Goal: Transaction & Acquisition: Download file/media

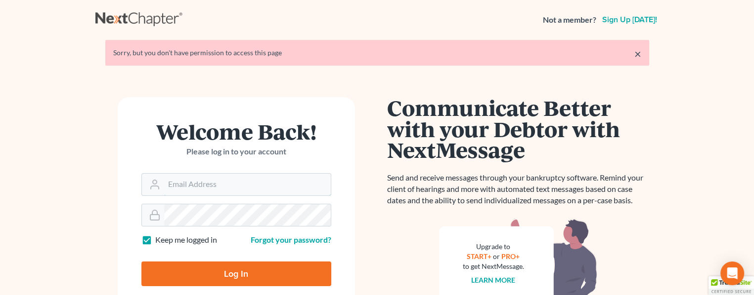
type input "[PERSON_NAME][EMAIL_ADDRESS][DOMAIN_NAME]"
click at [247, 275] on input "Log In" at bounding box center [236, 274] width 190 height 25
type input "Thinking..."
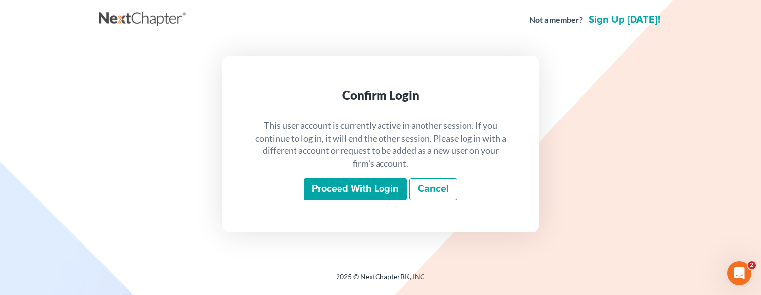
click at [342, 183] on input "Proceed with login" at bounding box center [355, 189] width 103 height 23
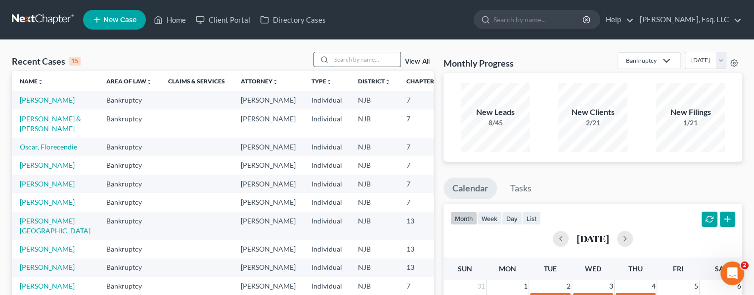
click at [339, 58] on input "search" at bounding box center [365, 59] width 69 height 14
type input "[PERSON_NAME]"
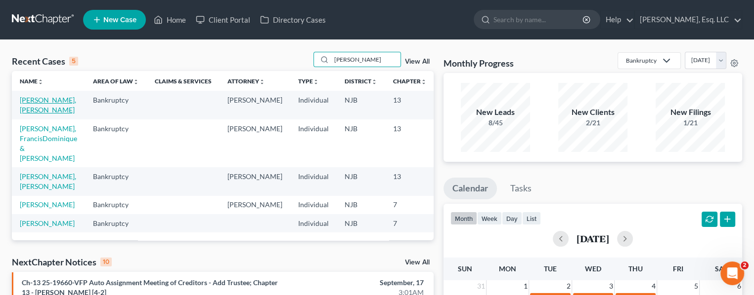
click at [37, 106] on link "[PERSON_NAME], [PERSON_NAME]" at bounding box center [48, 105] width 56 height 18
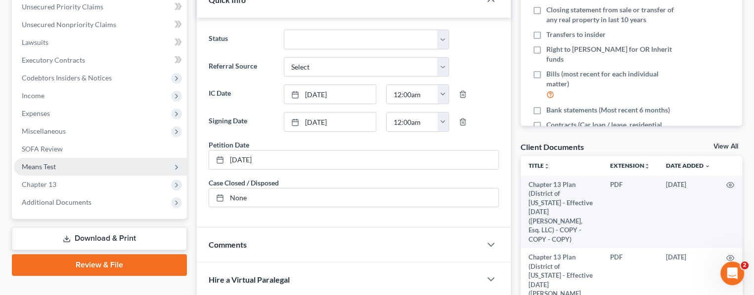
scroll to position [247, 0]
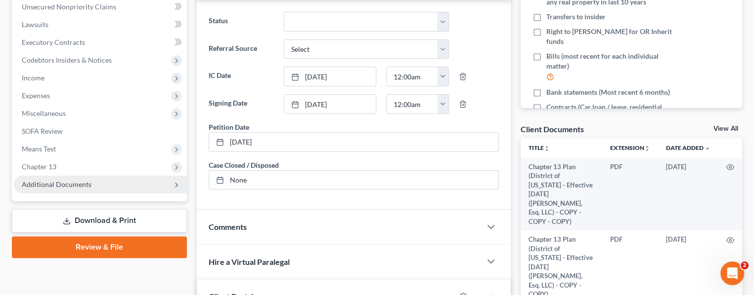
click at [67, 183] on span "Additional Documents" at bounding box center [57, 184] width 70 height 8
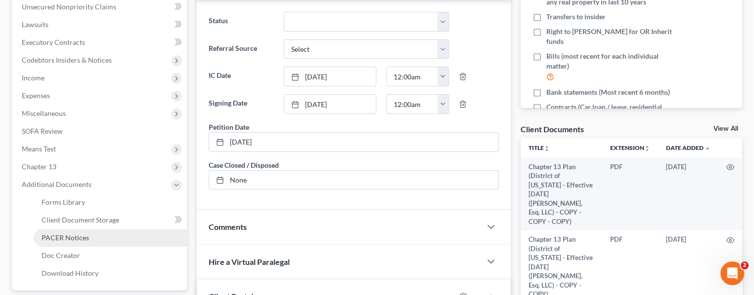
drag, startPoint x: 91, startPoint y: 235, endPoint x: 99, endPoint y: 235, distance: 7.9
click at [91, 235] on link "PACER Notices" at bounding box center [110, 238] width 153 height 18
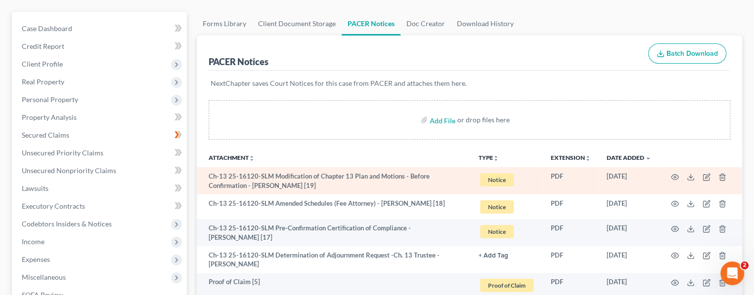
scroll to position [99, 0]
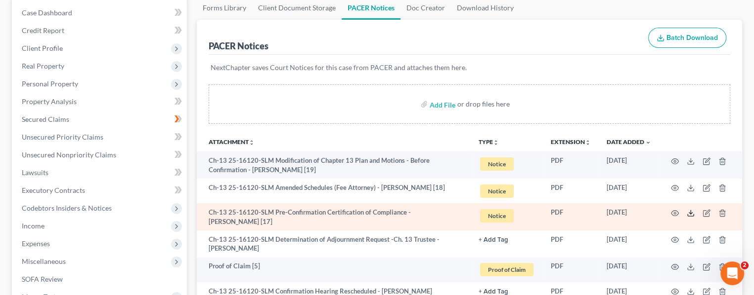
click at [690, 210] on icon at bounding box center [690, 214] width 8 height 8
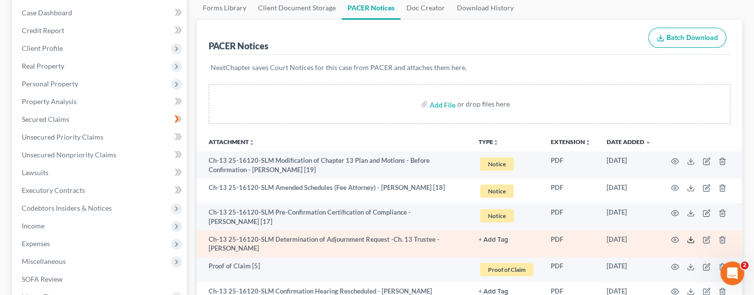
click at [691, 238] on icon at bounding box center [690, 240] width 8 height 8
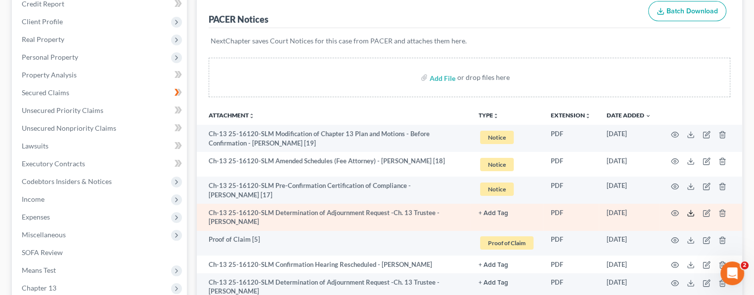
scroll to position [148, 0]
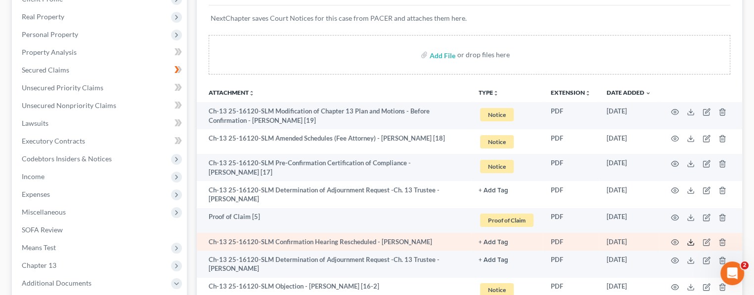
click at [688, 242] on icon at bounding box center [690, 243] width 8 height 8
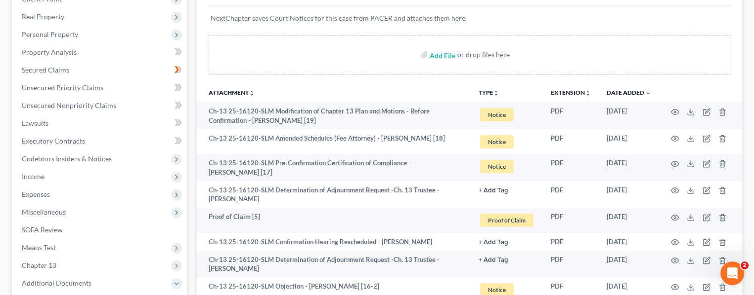
click at [263, 32] on div "NextChapter saves Court Notices for this case from PACER and attaches them here." at bounding box center [469, 24] width 521 height 38
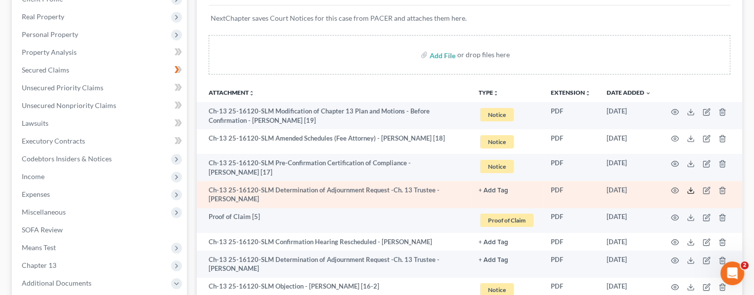
click at [689, 190] on polyline at bounding box center [690, 190] width 3 height 1
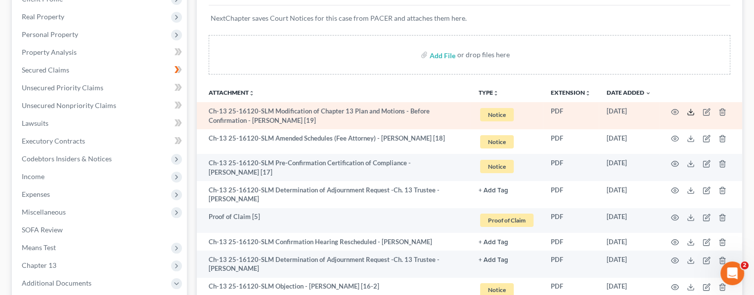
click at [691, 108] on icon at bounding box center [690, 112] width 8 height 8
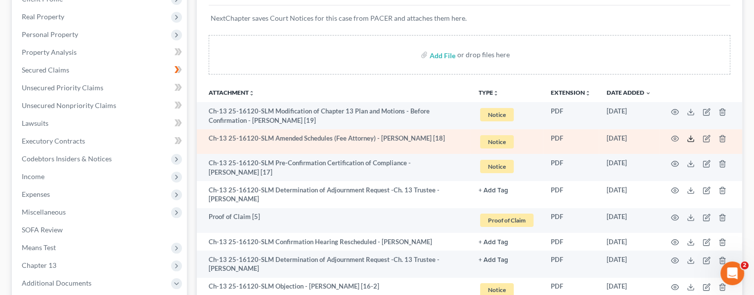
click at [687, 135] on icon at bounding box center [690, 139] width 8 height 8
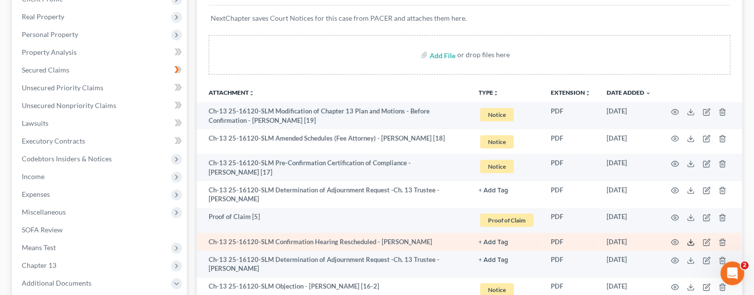
click at [691, 242] on icon at bounding box center [690, 243] width 8 height 8
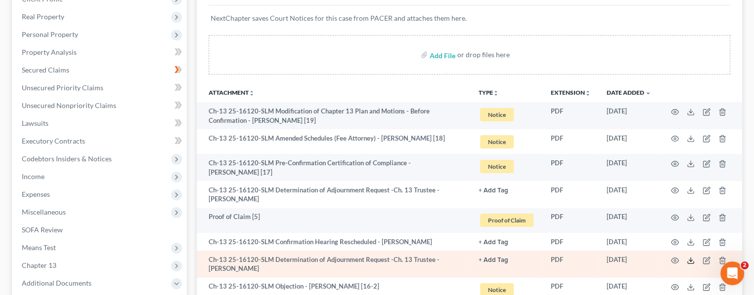
click at [689, 259] on icon at bounding box center [690, 261] width 8 height 8
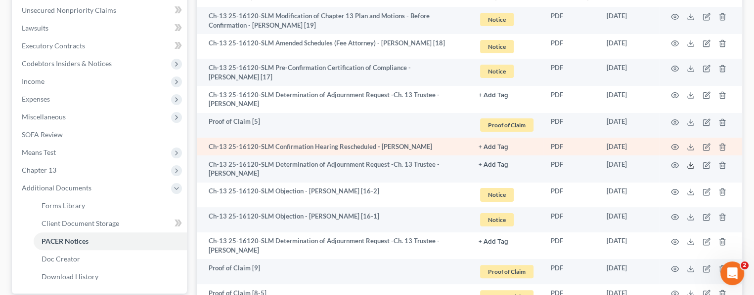
scroll to position [296, 0]
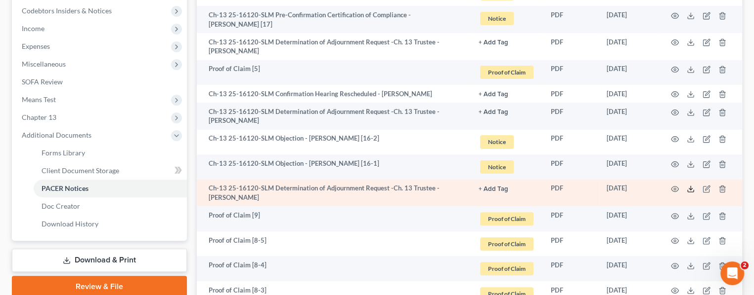
click at [689, 189] on polyline at bounding box center [690, 189] width 3 height 1
